Goal: Task Accomplishment & Management: Manage account settings

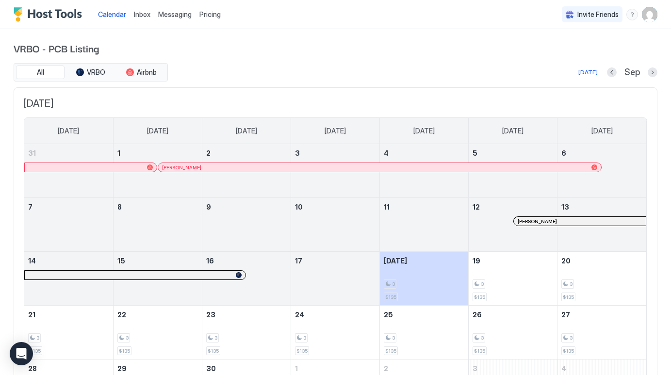
click at [654, 12] on img "User profile" at bounding box center [650, 15] width 16 height 16
click at [216, 14] on div at bounding box center [335, 187] width 671 height 375
click at [210, 18] on span "Pricing" at bounding box center [209, 14] width 21 height 9
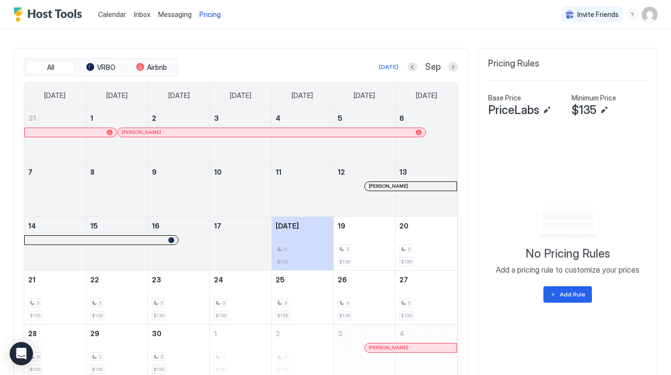
scroll to position [272, 0]
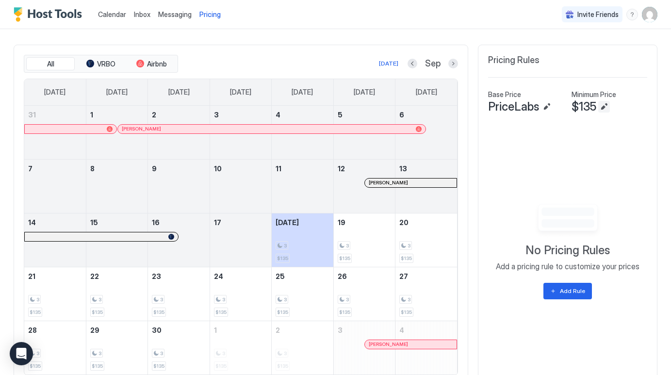
click at [600, 111] on button "Edit" at bounding box center [604, 107] width 12 height 12
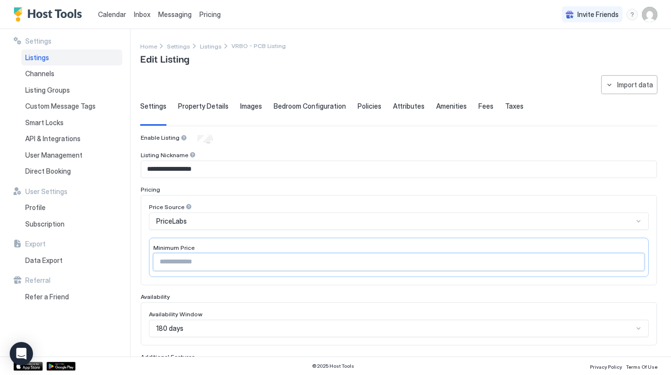
click at [219, 263] on input "***" at bounding box center [399, 262] width 490 height 16
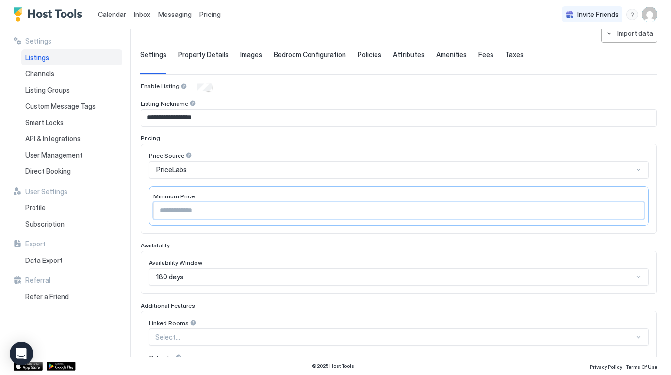
scroll to position [54, 0]
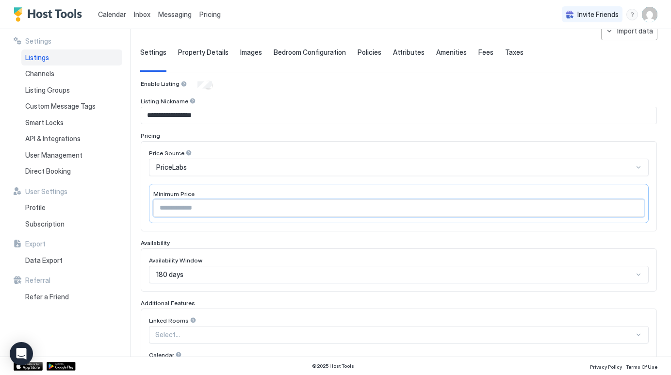
type input "*"
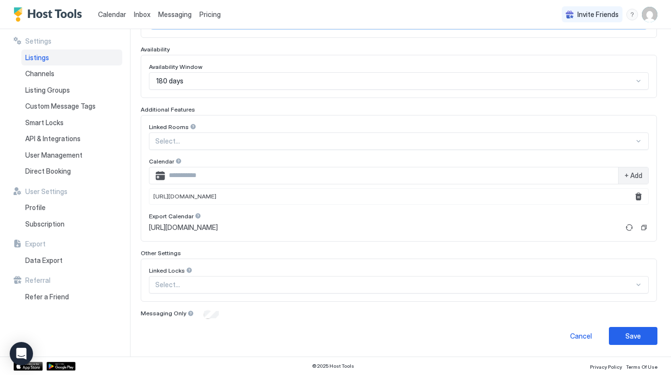
scroll to position [247, 0]
type input "**"
click at [625, 337] on button "Save" at bounding box center [633, 336] width 49 height 18
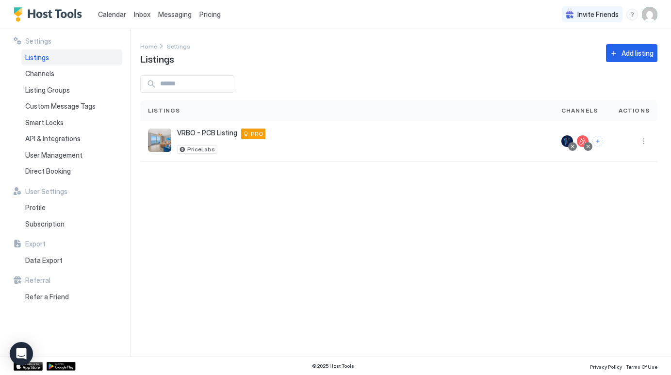
click at [216, 16] on span "Pricing" at bounding box center [209, 14] width 21 height 9
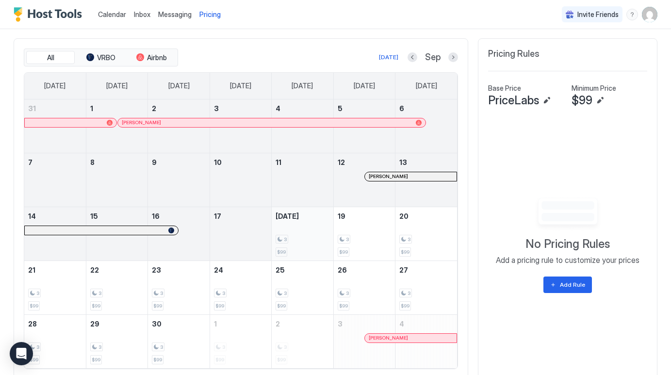
scroll to position [280, 0]
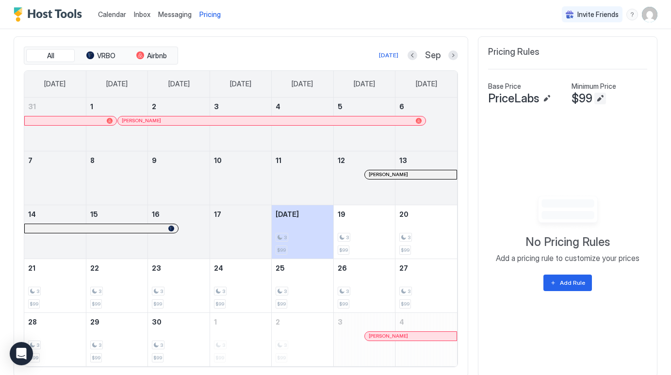
click at [602, 98] on button "Edit" at bounding box center [600, 99] width 12 height 12
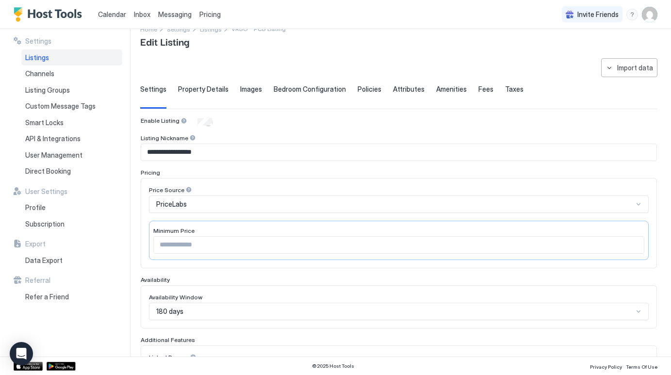
scroll to position [25, 0]
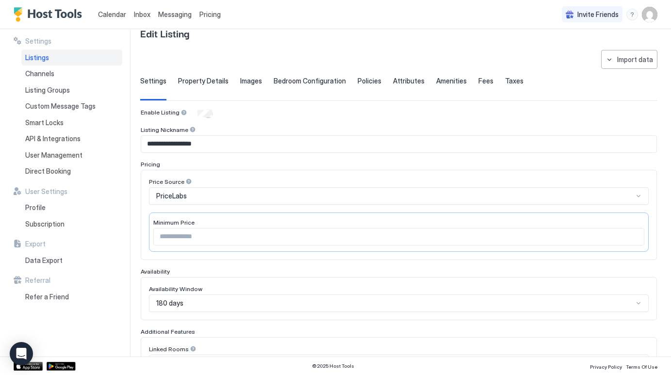
click at [638, 235] on input "***" at bounding box center [399, 237] width 490 height 16
type input "**"
click at [633, 238] on input "**" at bounding box center [399, 237] width 490 height 16
click at [430, 198] on div "PriceLabs" at bounding box center [394, 196] width 477 height 9
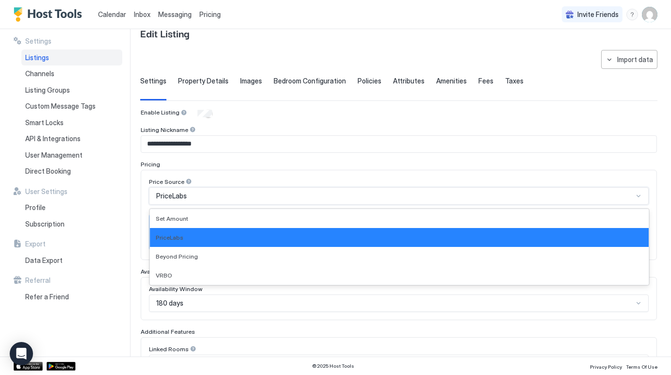
click at [430, 198] on div "PriceLabs" at bounding box center [394, 196] width 477 height 9
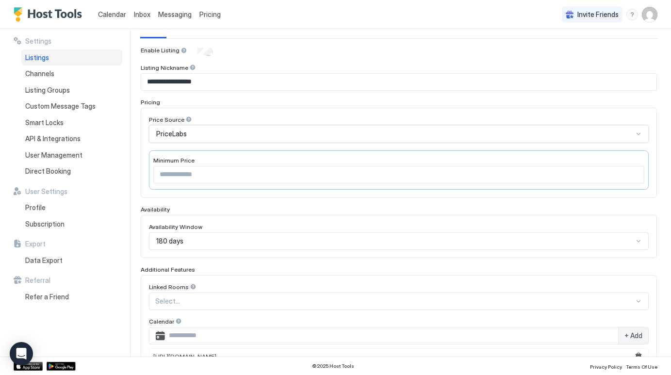
scroll to position [90, 0]
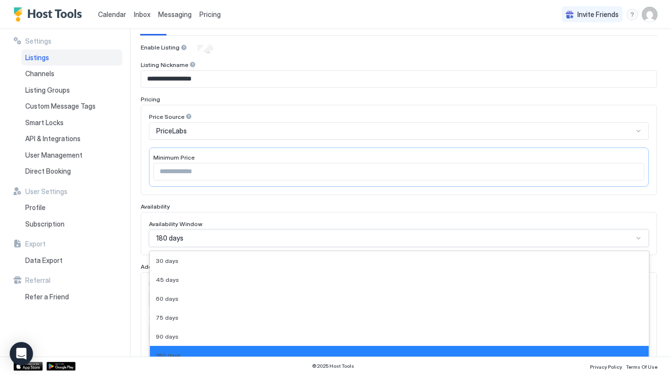
click at [640, 239] on div "180 days selected, 6 of 9. 9 results available. Use Up and Down to choose optio…" at bounding box center [399, 237] width 500 height 17
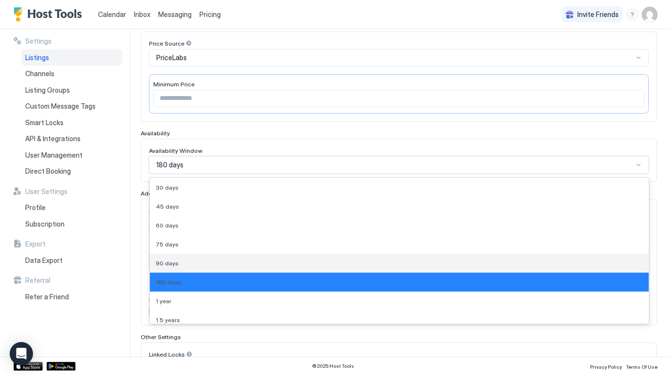
click at [589, 266] on div "90 days" at bounding box center [399, 263] width 487 height 7
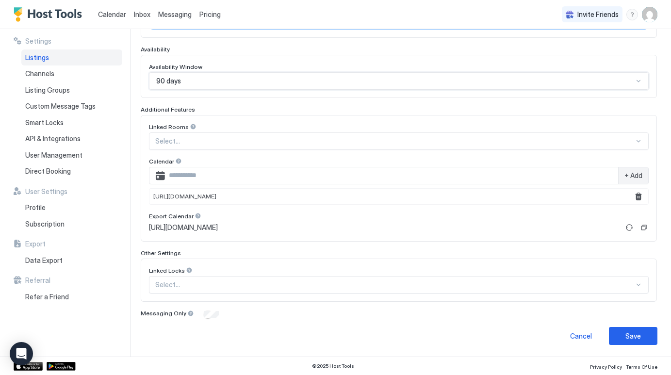
scroll to position [247, 0]
click at [624, 339] on button "Save" at bounding box center [633, 336] width 49 height 18
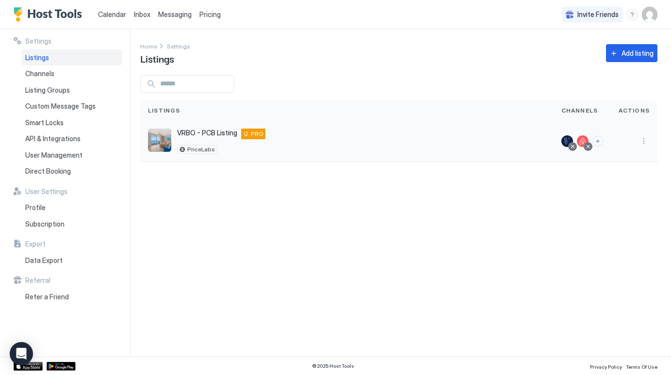
click at [200, 135] on span "VRBO - PCB Listing" at bounding box center [207, 133] width 60 height 9
click at [60, 75] on div "Channels" at bounding box center [71, 73] width 101 height 16
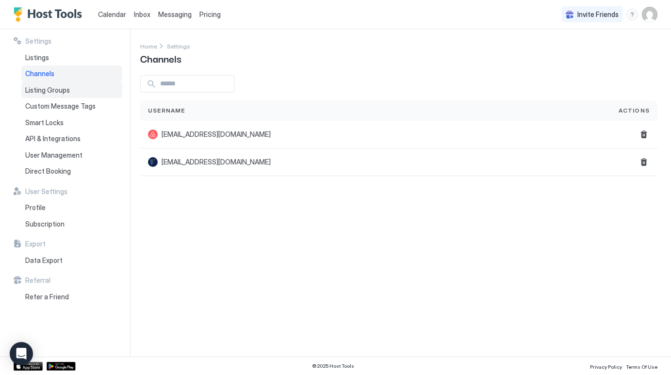
click at [55, 90] on span "Listing Groups" at bounding box center [47, 90] width 45 height 9
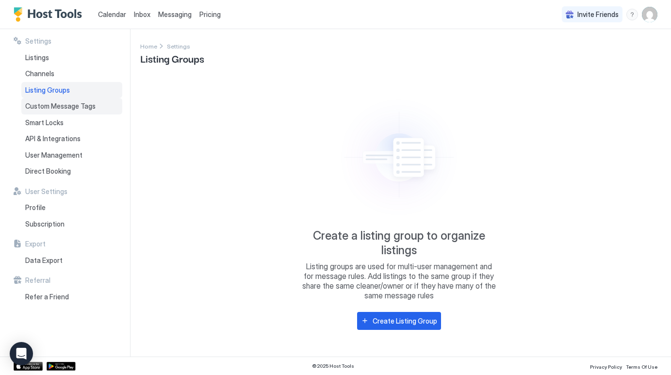
click at [55, 107] on span "Custom Message Tags" at bounding box center [60, 106] width 70 height 9
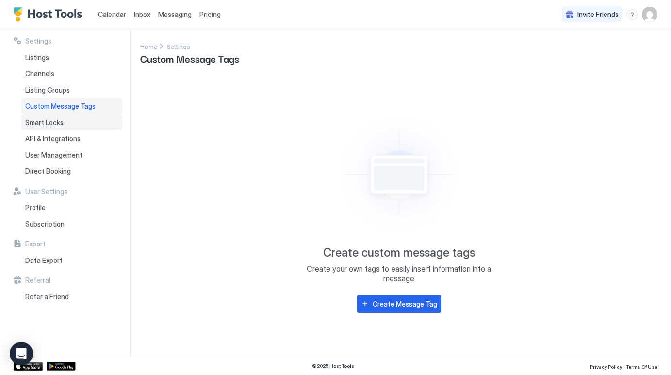
click at [52, 121] on span "Smart Locks" at bounding box center [44, 122] width 38 height 9
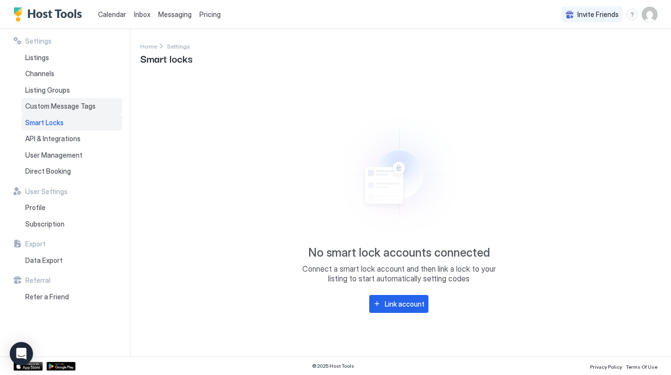
click at [67, 104] on span "Custom Message Tags" at bounding box center [60, 106] width 70 height 9
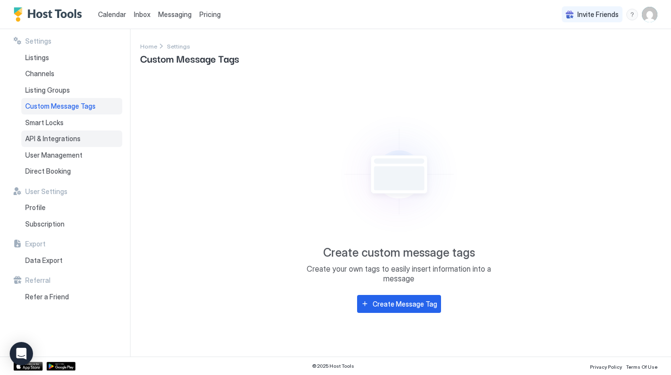
click at [62, 144] on div "API & Integrations" at bounding box center [71, 139] width 101 height 16
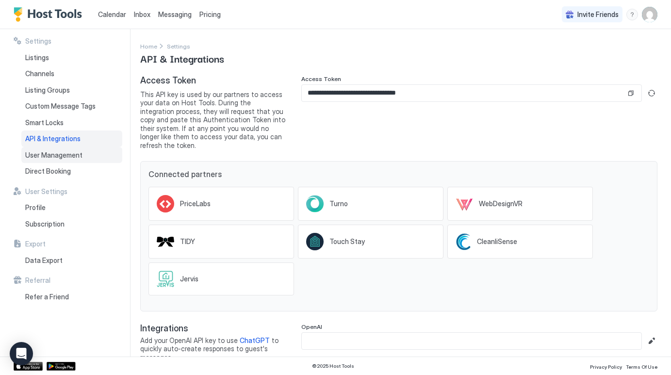
click at [62, 151] on span "User Management" at bounding box center [53, 155] width 57 height 9
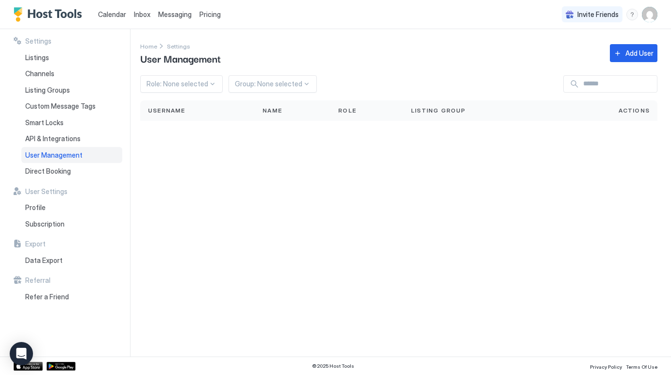
click at [213, 14] on span "Pricing" at bounding box center [209, 14] width 21 height 9
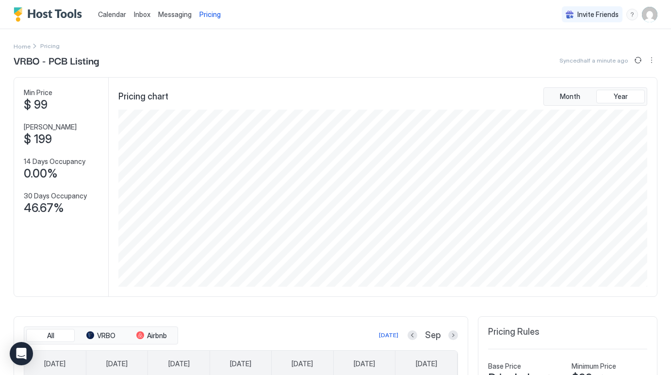
click at [134, 8] on div "Inbox" at bounding box center [142, 14] width 24 height 18
click at [141, 15] on span "Inbox" at bounding box center [142, 14] width 16 height 8
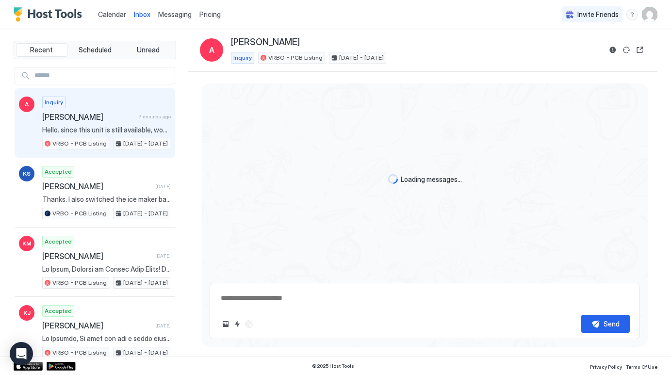
scroll to position [686, 0]
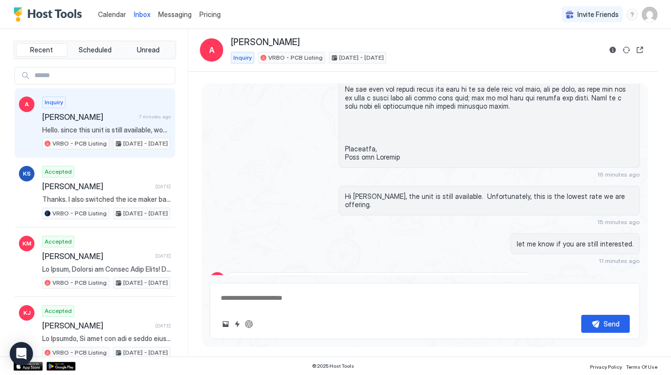
click at [164, 16] on span "Messaging" at bounding box center [174, 14] width 33 height 8
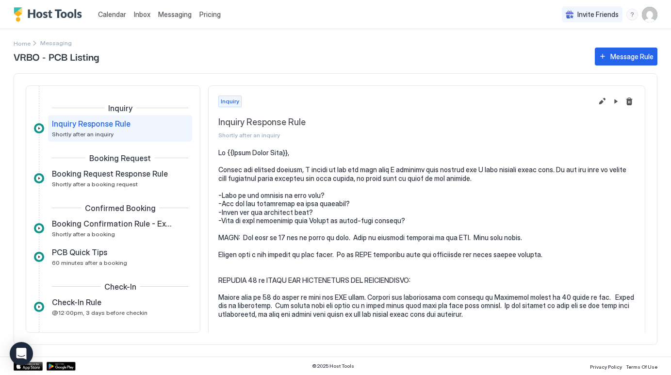
click at [219, 17] on div "Pricing" at bounding box center [210, 14] width 29 height 16
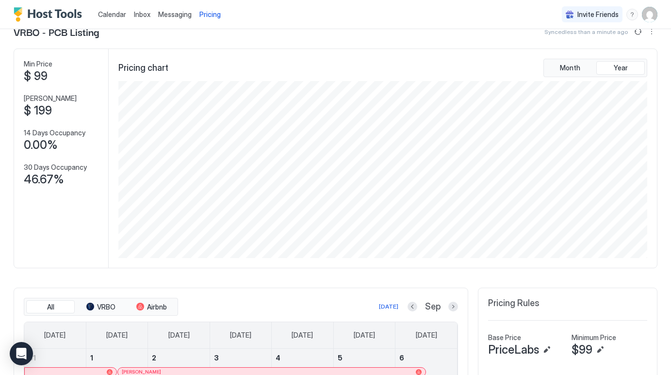
scroll to position [5, 0]
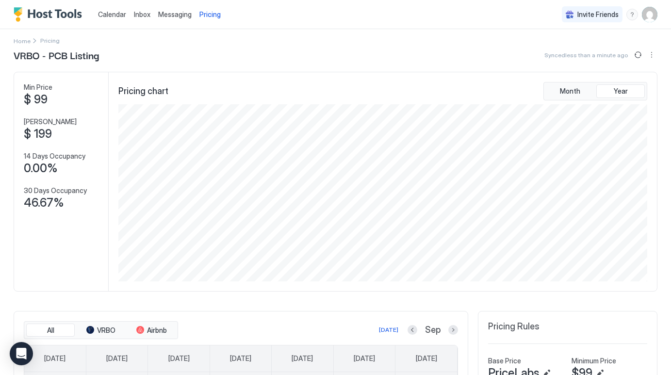
click at [169, 18] on span "Messaging" at bounding box center [174, 14] width 33 height 8
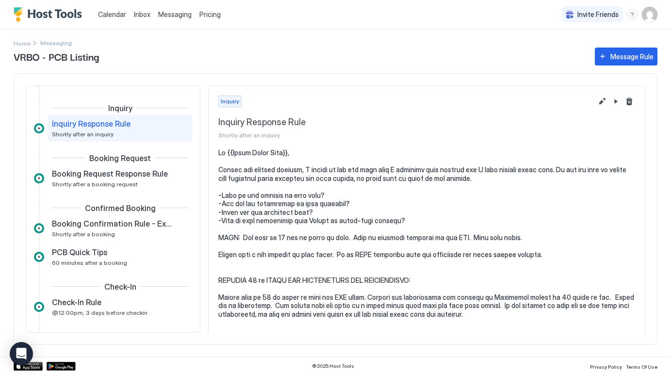
click at [147, 18] on span "Inbox" at bounding box center [142, 14] width 16 height 8
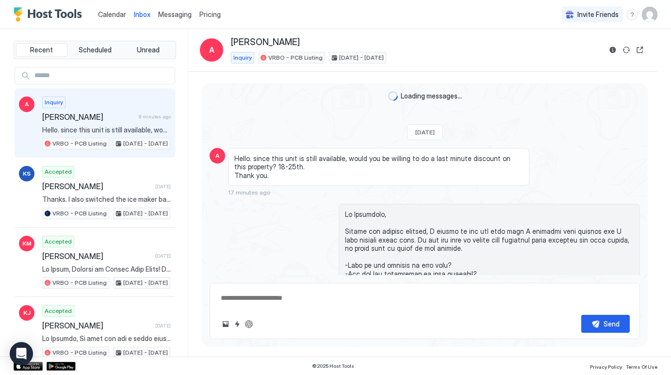
type textarea "*"
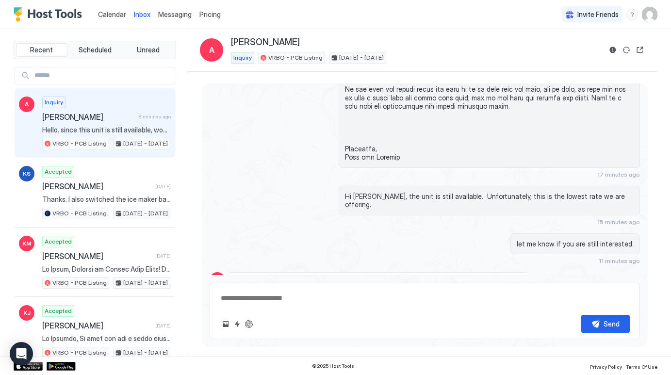
click at [211, 11] on span "Pricing" at bounding box center [209, 14] width 21 height 9
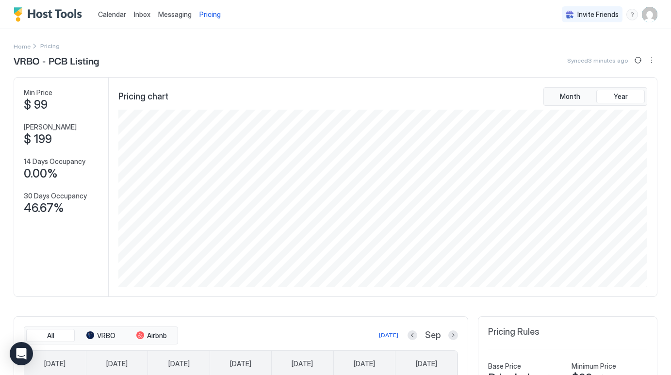
click at [176, 17] on span "Messaging" at bounding box center [174, 14] width 33 height 8
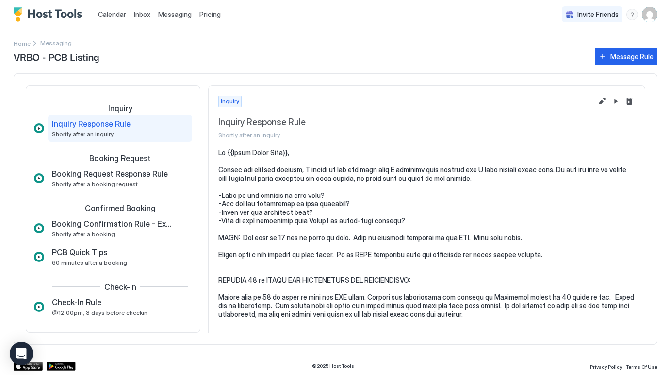
click at [210, 18] on div "Pricing" at bounding box center [210, 14] width 29 height 16
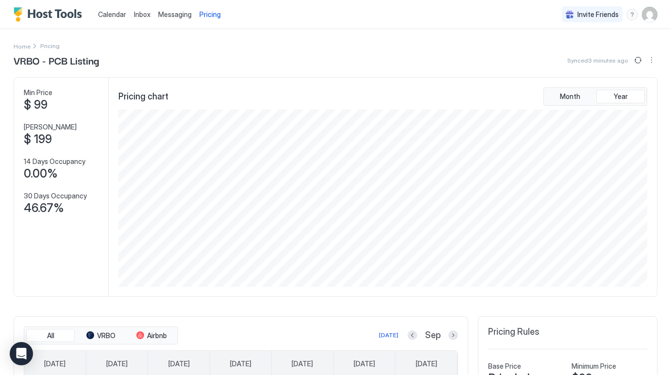
click at [632, 16] on div "menu" at bounding box center [632, 15] width 12 height 12
click at [595, 26] on div "Help Center" at bounding box center [575, 28] width 115 height 9
click at [649, 18] on img "User profile" at bounding box center [650, 15] width 16 height 16
click at [563, 52] on span "Settings" at bounding box center [562, 54] width 26 height 9
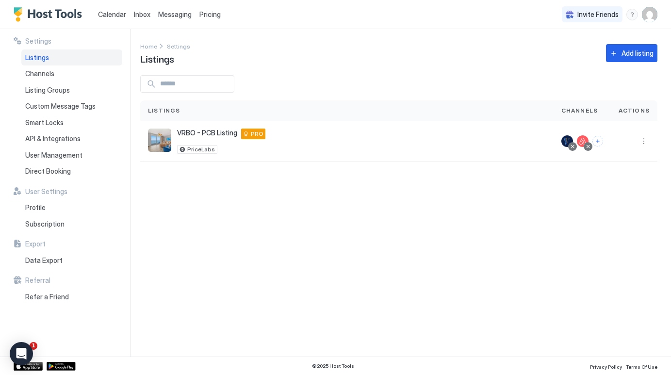
click at [215, 18] on span "Pricing" at bounding box center [209, 14] width 21 height 9
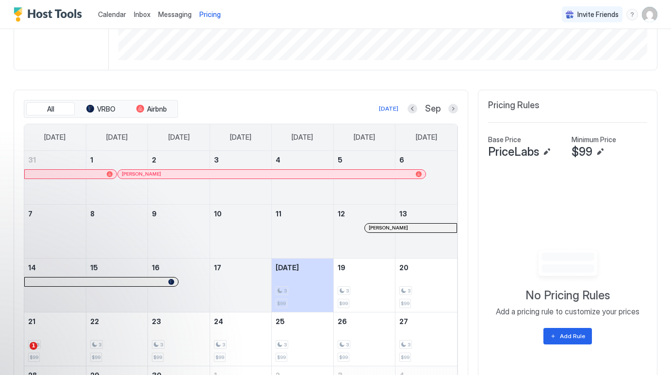
scroll to position [248, 0]
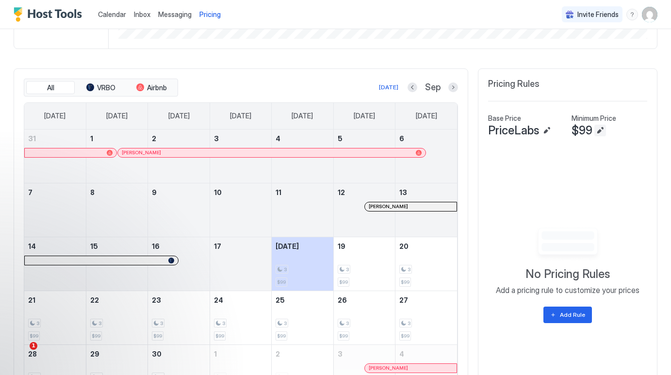
click at [603, 131] on button "Edit" at bounding box center [600, 131] width 12 height 12
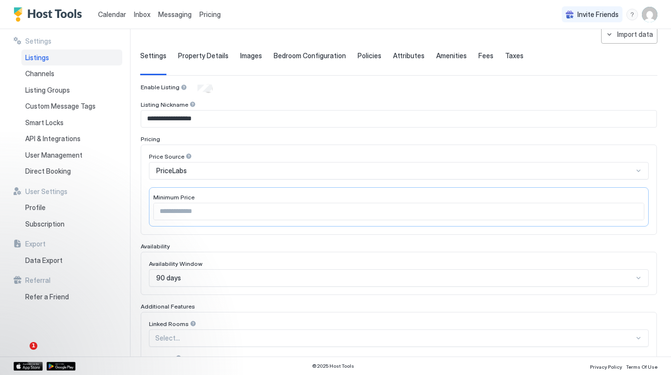
scroll to position [56, 0]
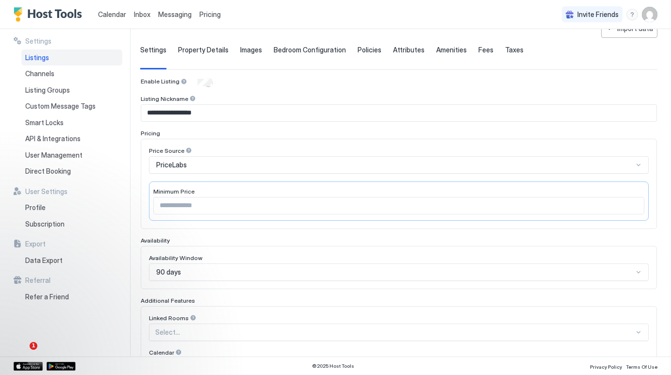
click at [618, 204] on input "**" at bounding box center [399, 205] width 490 height 16
click at [563, 176] on div "Price Source PriceLabs Minimum Price **" at bounding box center [399, 184] width 500 height 74
click at [569, 166] on div "PriceLabs" at bounding box center [394, 165] width 477 height 9
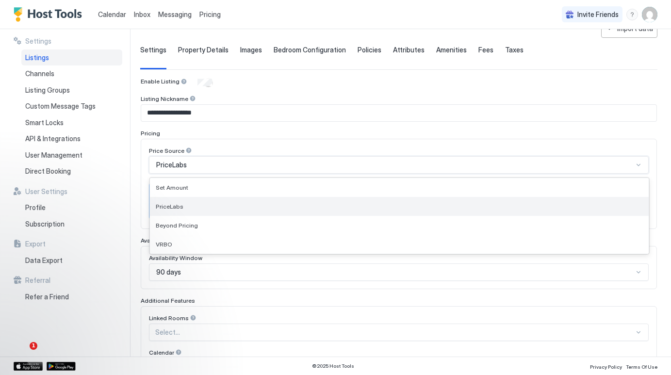
click at [459, 205] on div "PriceLabs" at bounding box center [399, 206] width 487 height 7
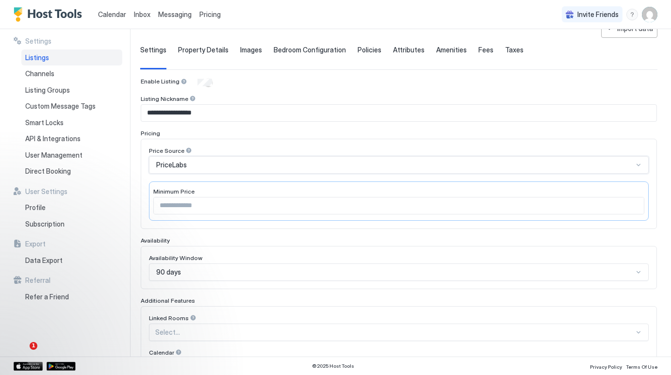
click at [132, 178] on div "**********" at bounding box center [335, 192] width 671 height 327
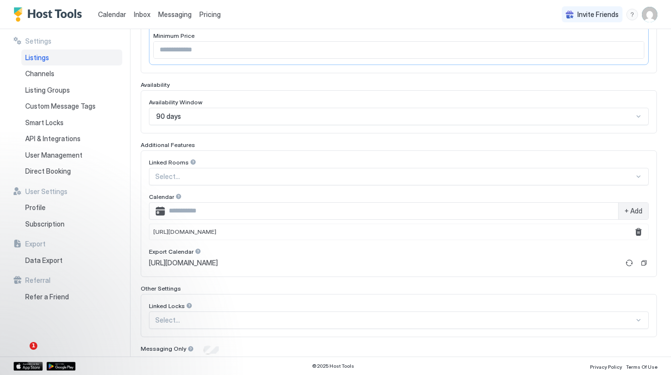
scroll to position [221, 0]
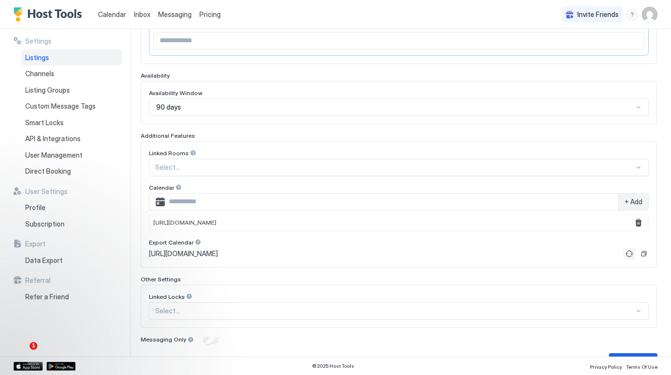
click at [626, 253] on button "Refresh" at bounding box center [629, 254] width 12 height 12
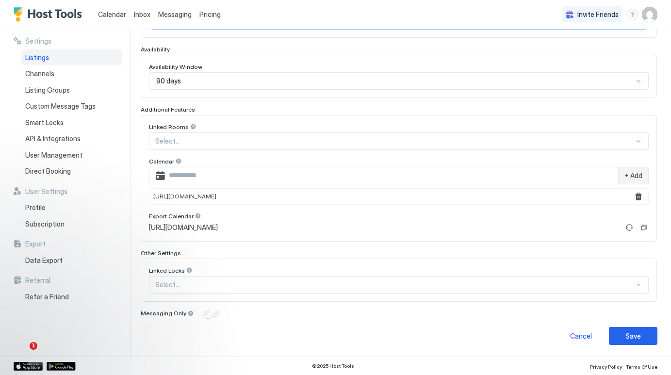
scroll to position [247, 0]
click at [628, 332] on div "Save" at bounding box center [633, 336] width 16 height 10
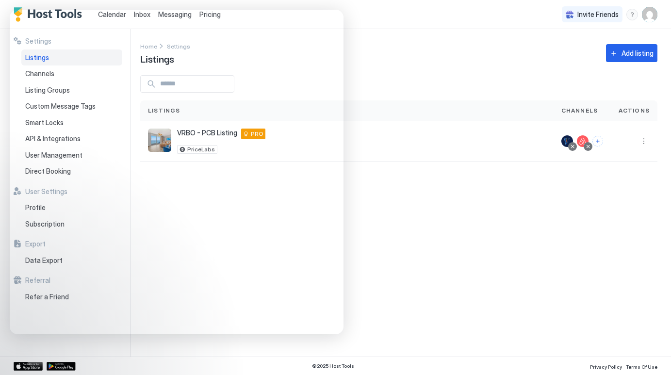
click at [9, 349] on div "Settings Listings Channels Listing Groups Custom Message Tags Smart Locks API &…" at bounding box center [65, 192] width 131 height 327
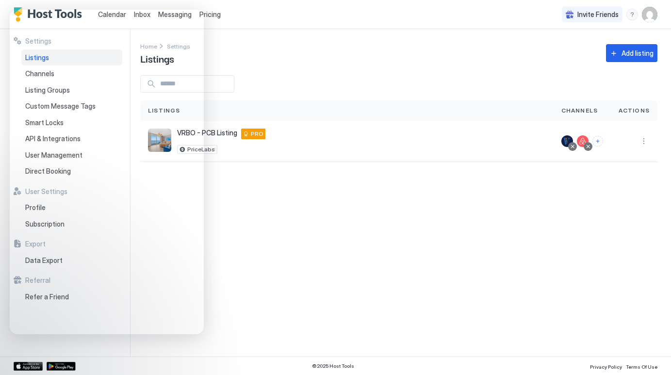
click at [356, 68] on div "Settings Home Settings Listings Add listing Listings Channels Actions VRBO - PC…" at bounding box center [405, 192] width 531 height 327
click at [214, 16] on span "Pricing" at bounding box center [209, 14] width 21 height 9
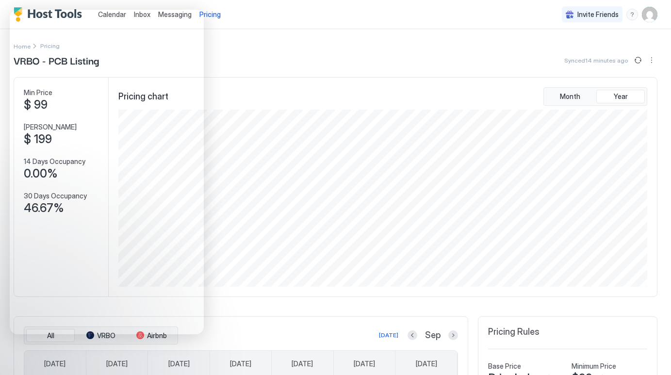
click at [217, 15] on span "Pricing" at bounding box center [209, 14] width 21 height 9
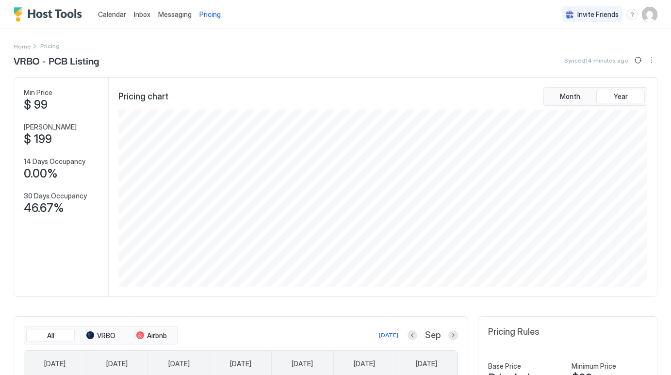
click at [208, 19] on div "Pricing" at bounding box center [210, 14] width 29 height 16
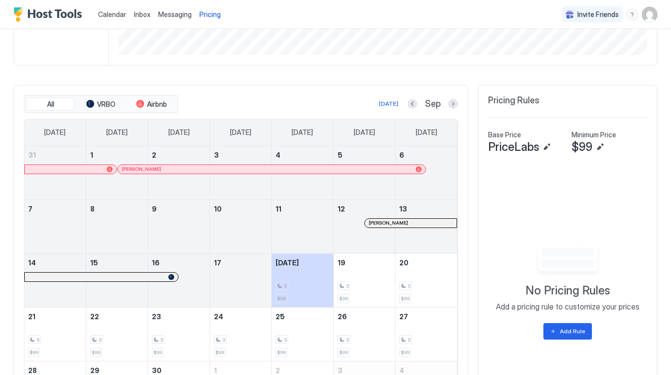
scroll to position [234, 0]
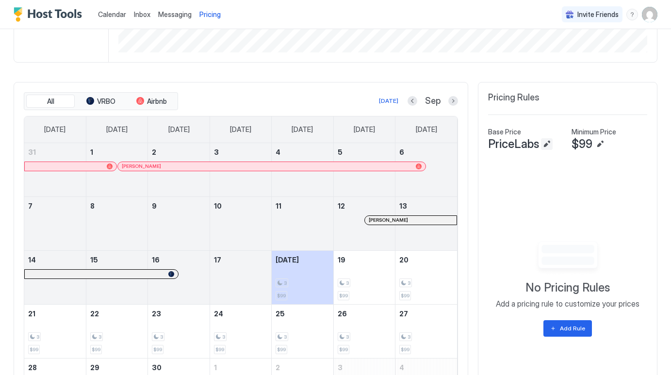
click at [547, 142] on button "Edit" at bounding box center [547, 144] width 12 height 12
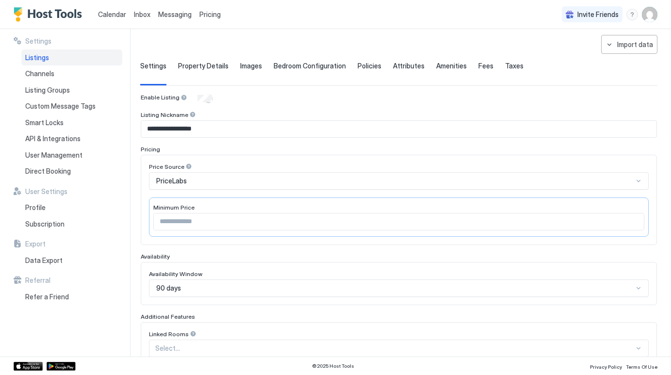
scroll to position [41, 0]
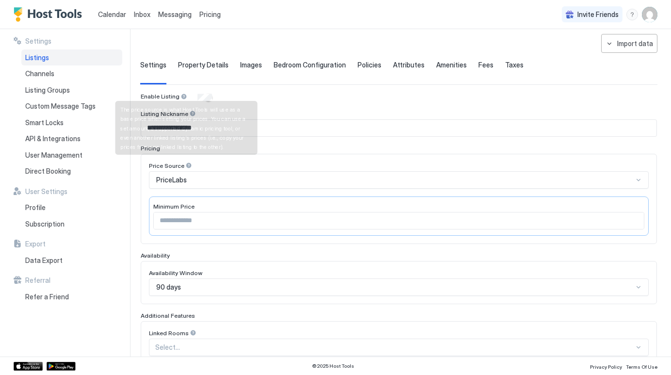
click at [186, 165] on div at bounding box center [188, 165] width 7 height 7
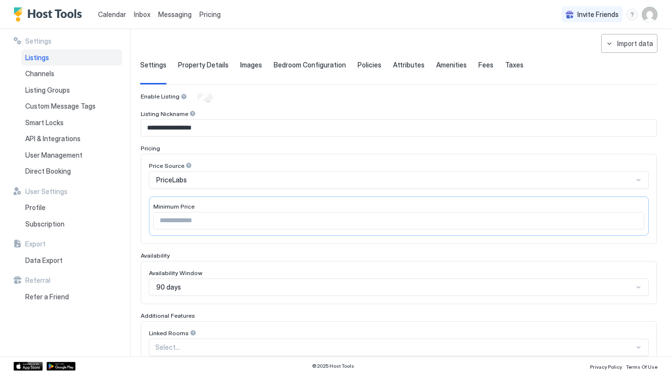
click at [223, 210] on div "Minimum Price" at bounding box center [398, 207] width 491 height 9
click at [376, 233] on div "Minimum Price **" at bounding box center [399, 215] width 500 height 39
click at [385, 220] on input "**" at bounding box center [399, 221] width 490 height 16
type input "*"
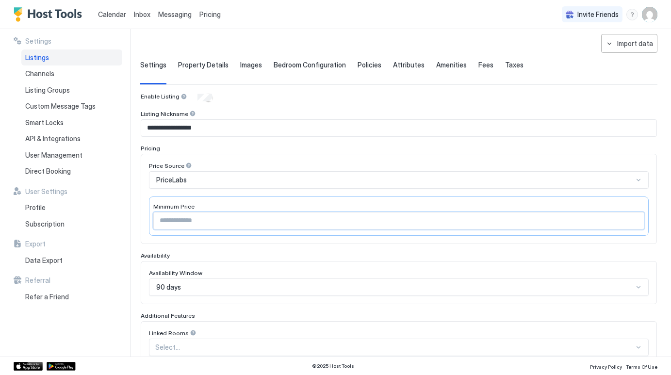
click at [388, 243] on div "Price Source PriceLabs Minimum Price *" at bounding box center [399, 199] width 516 height 90
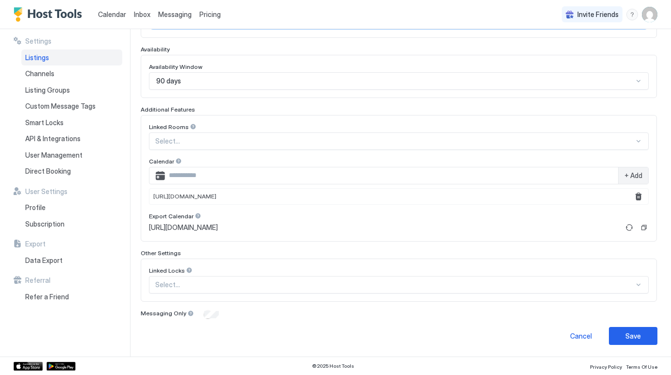
scroll to position [247, 0]
click at [619, 329] on button "Save" at bounding box center [633, 336] width 49 height 18
type input "**"
click at [634, 341] on button "Save" at bounding box center [633, 336] width 49 height 18
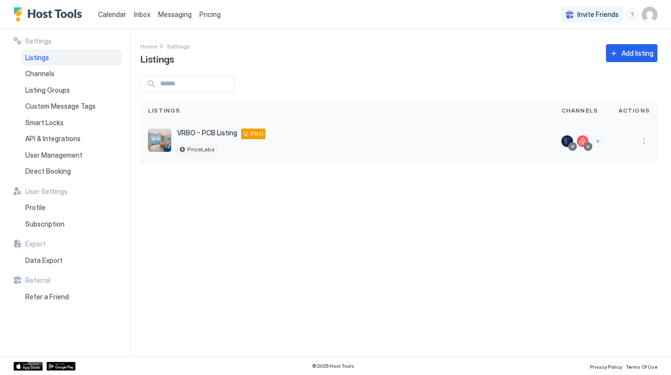
click at [219, 133] on span "VRBO - PCB Listing" at bounding box center [207, 133] width 60 height 9
click at [176, 16] on span "Messaging" at bounding box center [174, 14] width 33 height 8
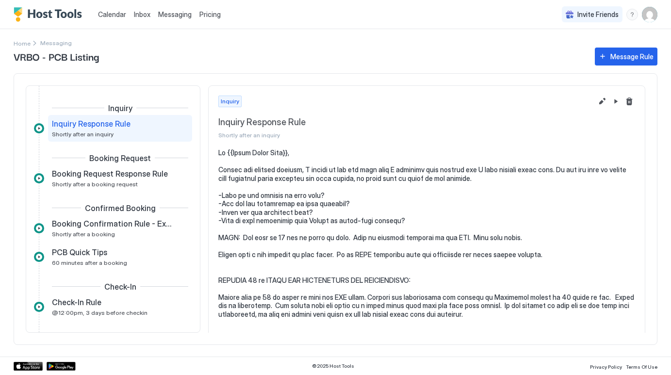
click at [218, 16] on span "Pricing" at bounding box center [209, 14] width 21 height 9
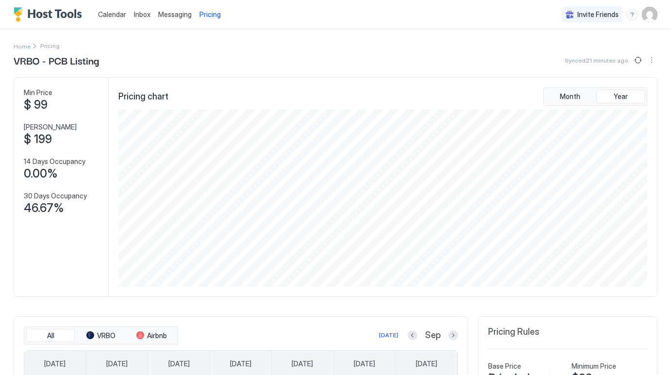
click at [186, 15] on span "Messaging" at bounding box center [174, 14] width 33 height 8
